Goal: Check status: Check status

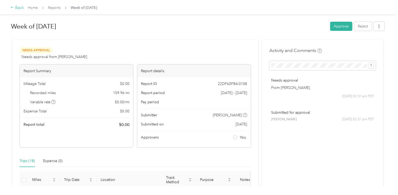
click at [14, 7] on div "Back" at bounding box center [17, 8] width 14 height 6
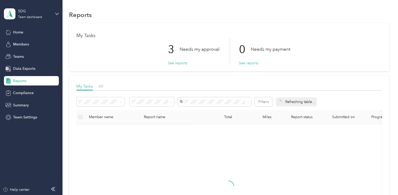
click at [156, 151] on ol "All Needs my approval Needs my payment Approved by me Rejected by me Paid by me" at bounding box center [152, 133] width 45 height 55
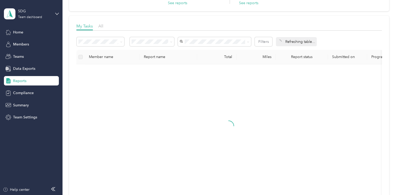
scroll to position [63, 0]
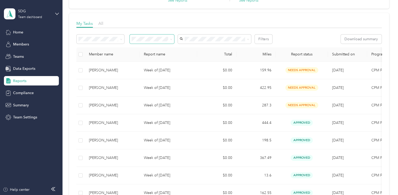
click at [171, 38] on span at bounding box center [171, 39] width 2 height 4
click at [172, 38] on icon at bounding box center [171, 39] width 2 height 2
click at [151, 85] on span "Rejected by me" at bounding box center [146, 85] width 26 height 4
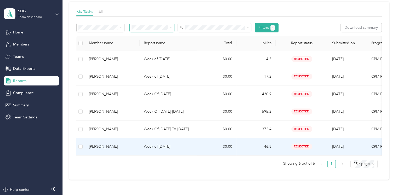
scroll to position [84, 0]
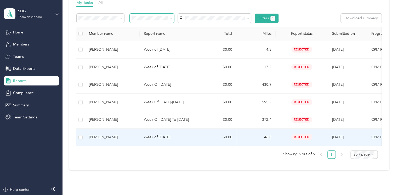
click at [187, 139] on p "Week of [DATE]" at bounding box center [168, 137] width 49 height 6
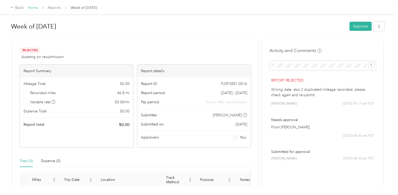
click at [34, 9] on link "Home" at bounding box center [33, 7] width 10 height 4
